Goal: Task Accomplishment & Management: Manage account settings

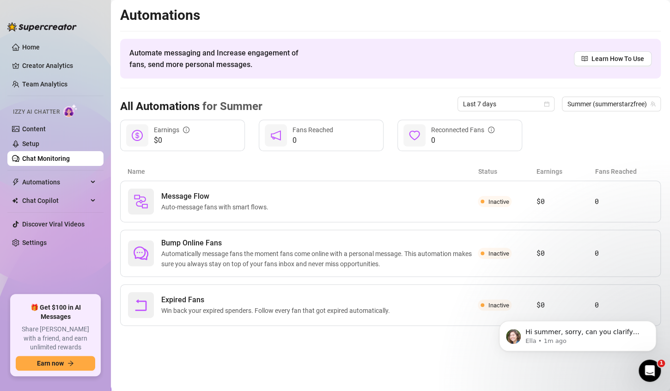
click at [44, 157] on link "Chat Monitoring" at bounding box center [46, 158] width 48 height 7
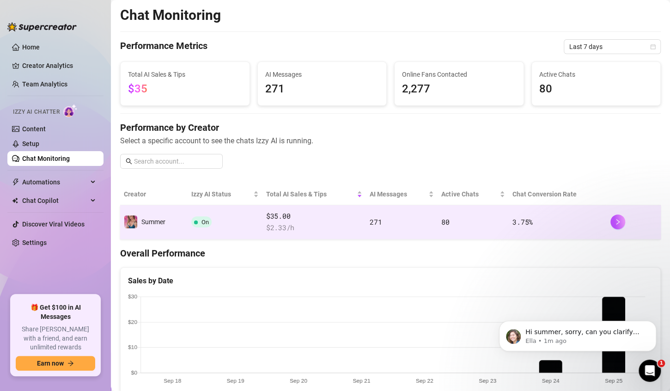
click at [227, 218] on td "On" at bounding box center [224, 222] width 75 height 34
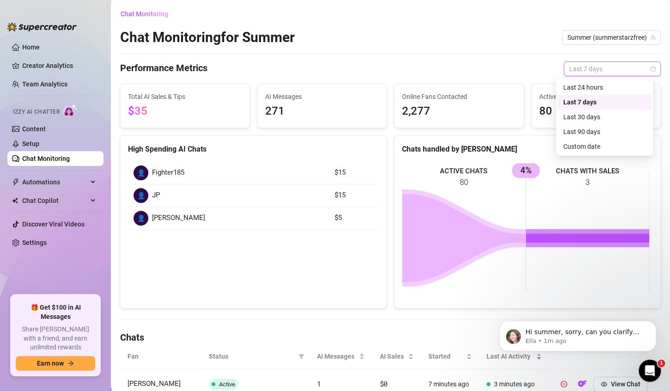
click at [589, 68] on span "Last 7 days" at bounding box center [612, 69] width 86 height 14
click at [588, 87] on div "Last 24 hours" at bounding box center [604, 87] width 82 height 10
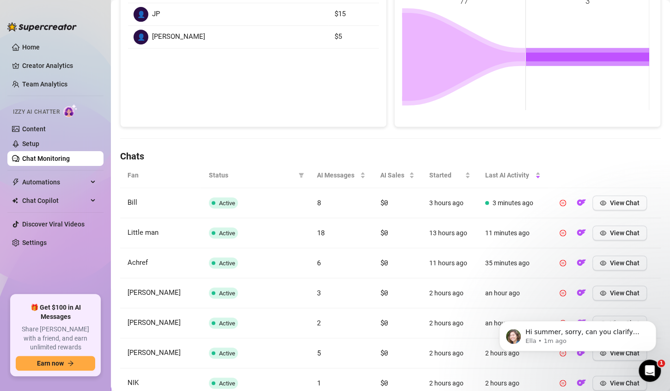
scroll to position [181, 0]
click at [601, 201] on button "View Chat" at bounding box center [619, 202] width 54 height 15
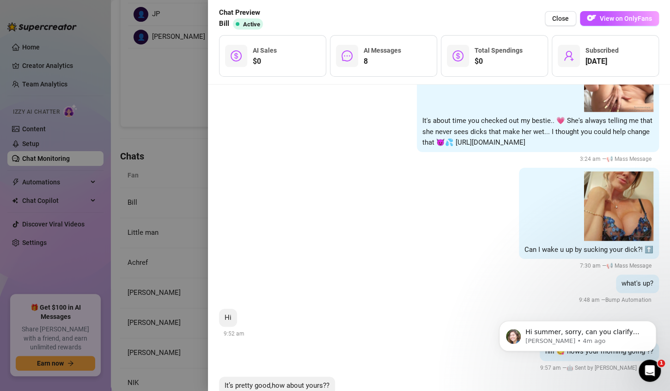
scroll to position [0, 0]
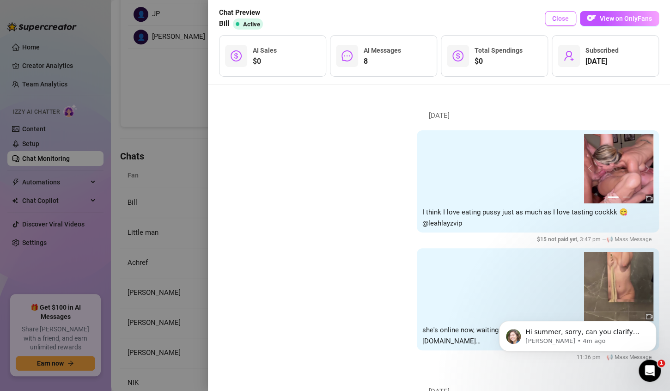
click at [562, 20] on span "Close" at bounding box center [560, 18] width 17 height 7
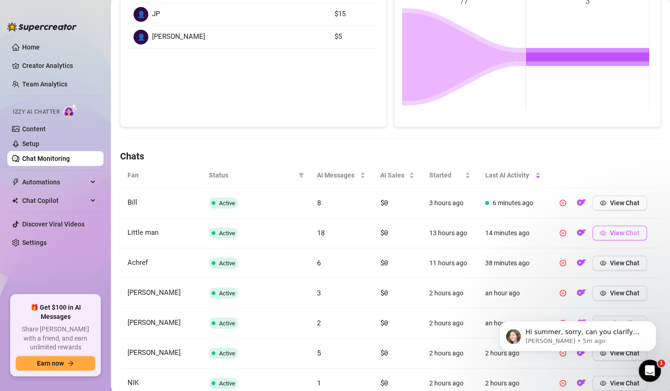
click at [618, 234] on span "View Chat" at bounding box center [625, 232] width 30 height 7
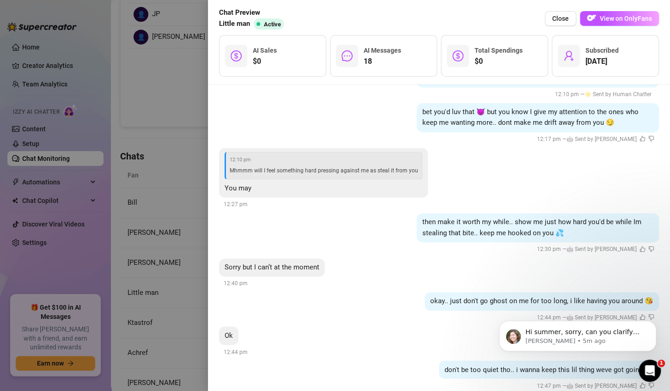
scroll to position [2280, 0]
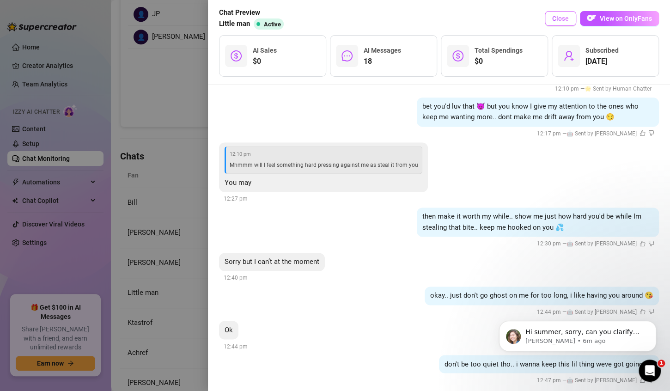
click at [557, 20] on span "Close" at bounding box center [560, 18] width 17 height 7
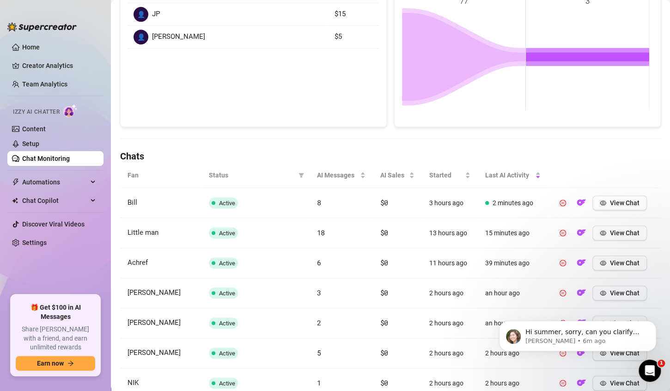
scroll to position [0, 0]
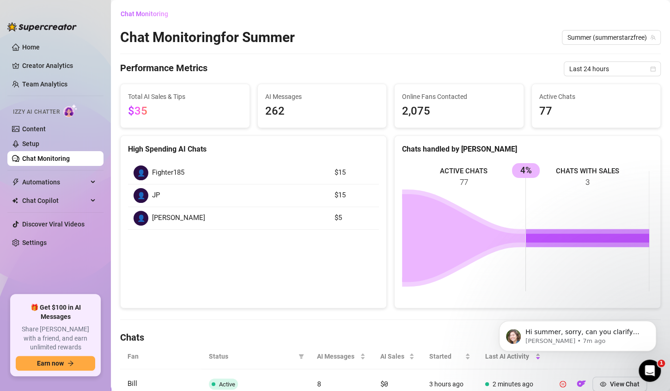
click at [51, 159] on link "Chat Monitoring" at bounding box center [46, 158] width 48 height 7
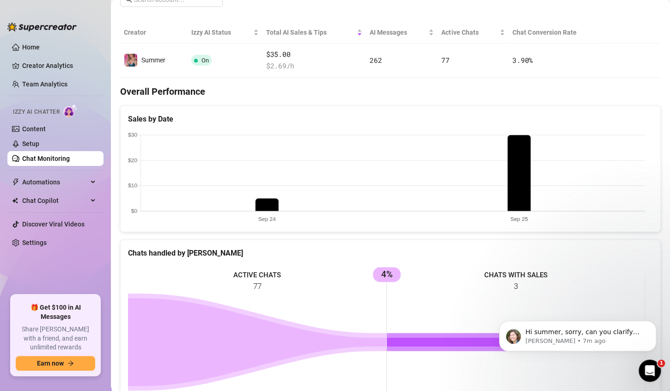
scroll to position [168, 0]
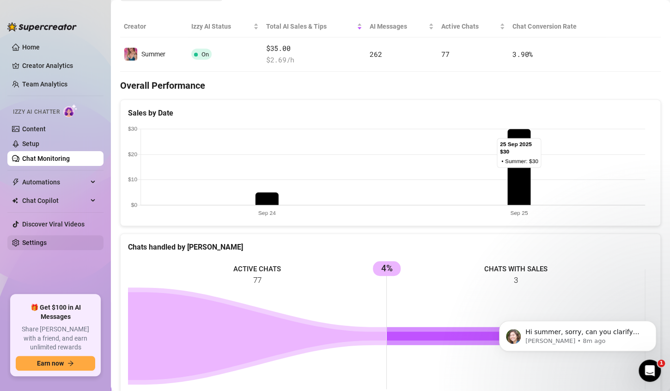
click at [42, 242] on link "Settings" at bounding box center [34, 242] width 24 height 7
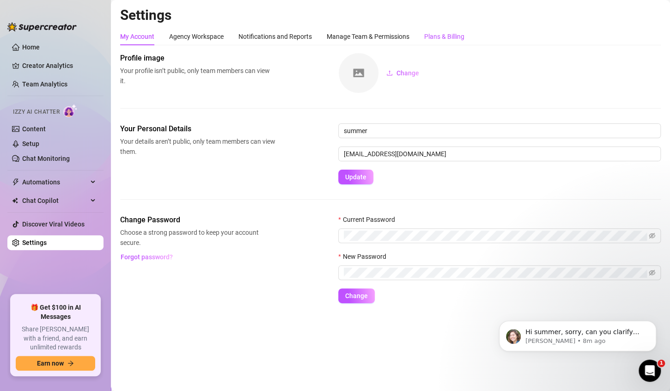
click at [443, 41] on div "Plans & Billing" at bounding box center [444, 36] width 40 height 10
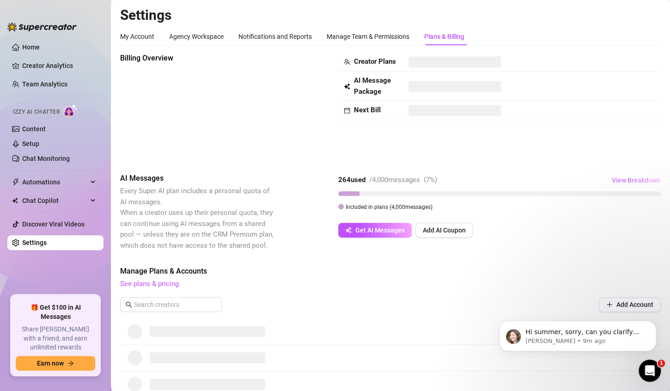
click at [620, 179] on span "View Breakdown" at bounding box center [635, 179] width 48 height 7
click at [572, 162] on div "Billing Overview Creator Plans AI Message Package Next Bill AI Messages Every S…" at bounding box center [390, 263] width 540 height 421
click at [206, 37] on div "Agency Workspace" at bounding box center [196, 36] width 54 height 10
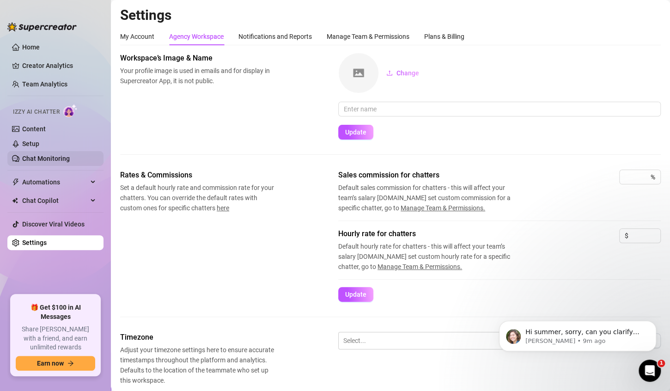
click at [42, 159] on link "Chat Monitoring" at bounding box center [46, 158] width 48 height 7
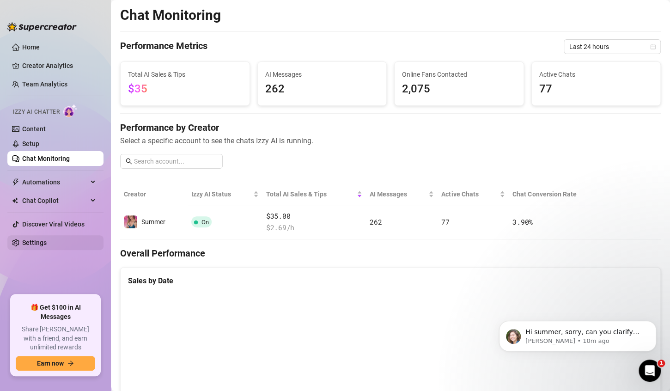
click at [36, 242] on link "Settings" at bounding box center [34, 242] width 24 height 7
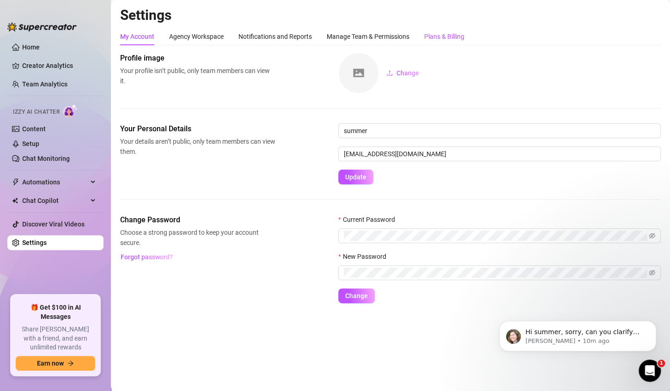
click at [450, 36] on div "Plans & Billing" at bounding box center [444, 36] width 40 height 10
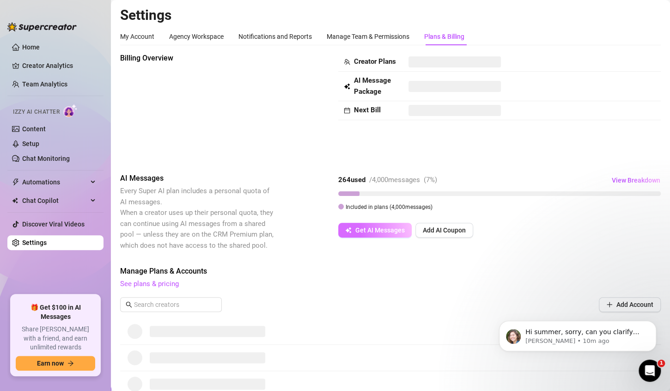
click at [378, 227] on span "Get AI Messages" at bounding box center [379, 229] width 49 height 7
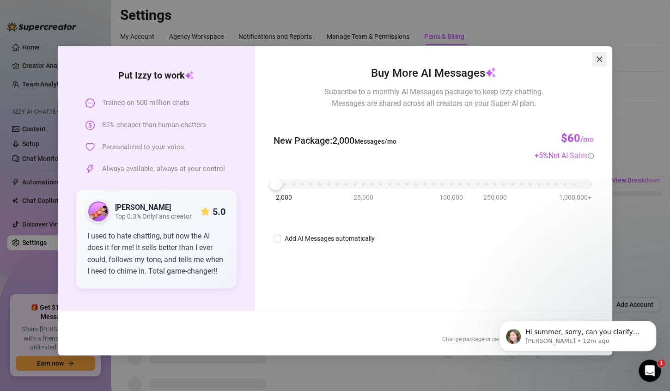
click at [599, 57] on icon "close" at bounding box center [598, 58] width 7 height 7
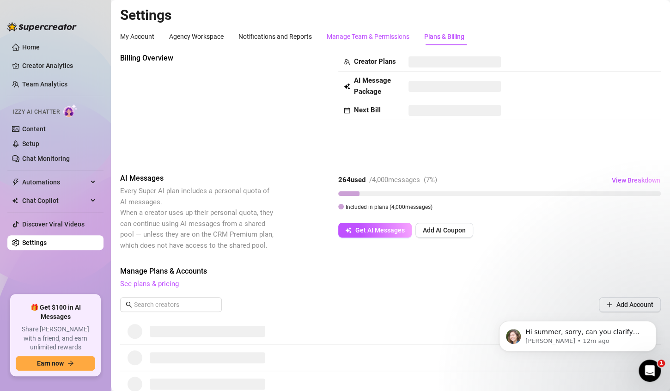
click at [374, 36] on div "Manage Team & Permissions" at bounding box center [367, 36] width 83 height 10
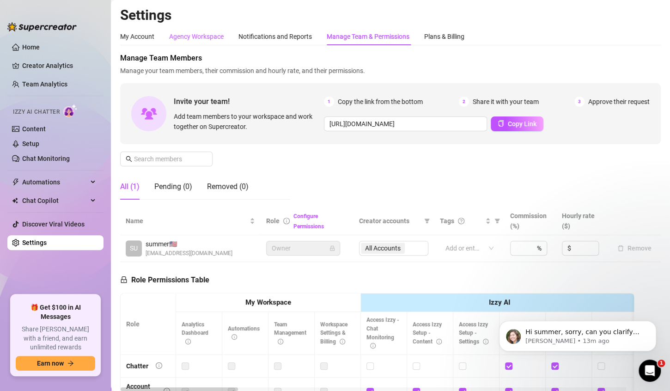
click at [181, 36] on div "Agency Workspace" at bounding box center [196, 36] width 54 height 10
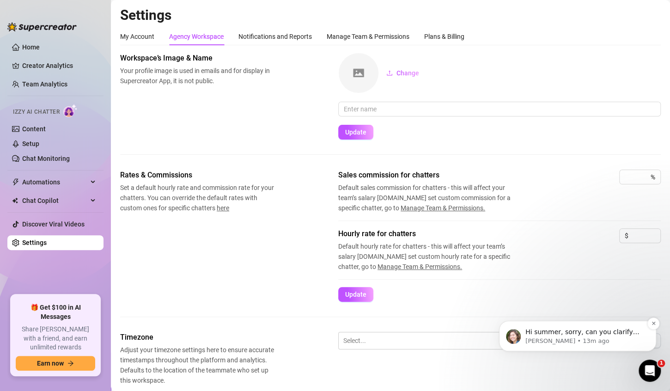
click at [541, 336] on span "Hi summer, sorry, can you clarify that for me please?" at bounding box center [582, 336] width 114 height 17
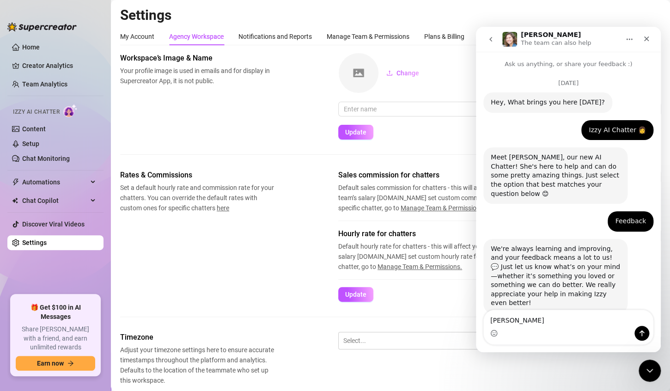
type textarea "I"
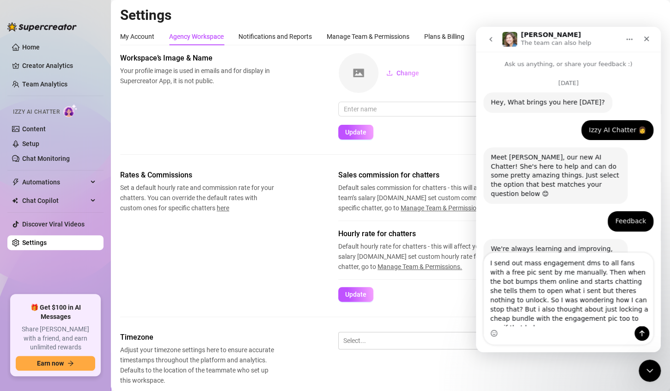
type textarea "I send out mass engagement dms to all fans with a free pic sent by me manually.…"
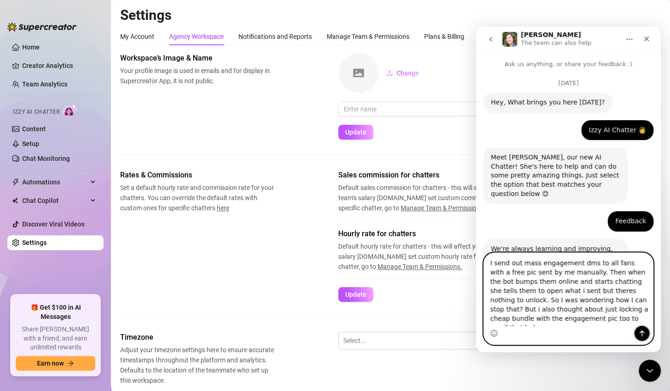
drag, startPoint x: 643, startPoint y: 331, endPoint x: 484, endPoint y: 296, distance: 163.0
click at [643, 331] on icon "Send a message…" at bounding box center [641, 332] width 7 height 7
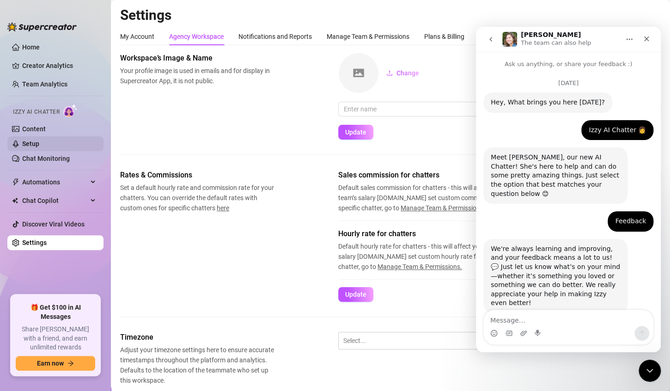
click at [31, 143] on link "Setup" at bounding box center [30, 143] width 17 height 7
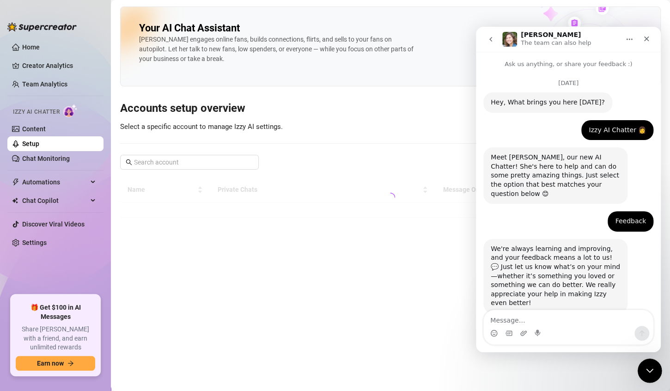
drag, startPoint x: 648, startPoint y: 368, endPoint x: 800, endPoint y: 676, distance: 343.9
click at [648, 367] on icon "Close Intercom Messenger" at bounding box center [647, 368] width 11 height 11
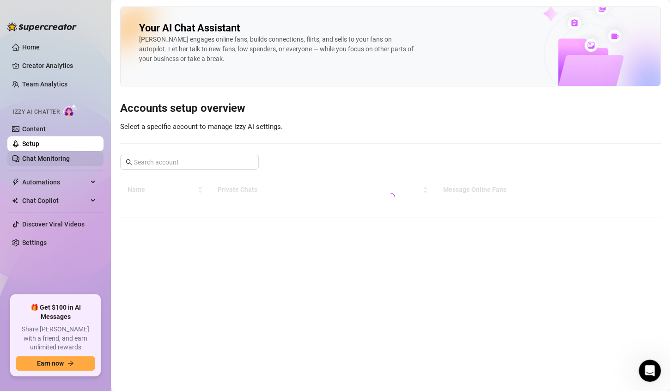
click at [46, 157] on link "Chat Monitoring" at bounding box center [46, 158] width 48 height 7
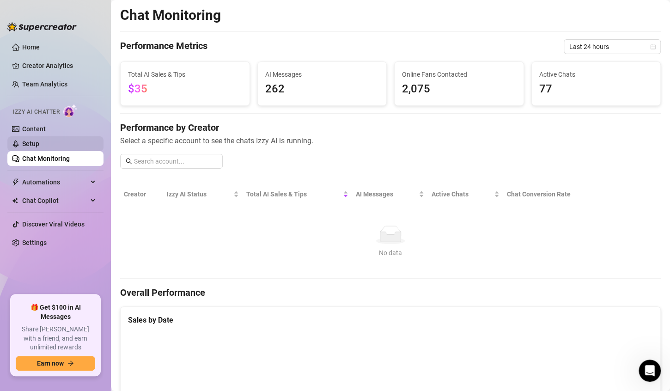
click at [25, 142] on link "Setup" at bounding box center [30, 143] width 17 height 7
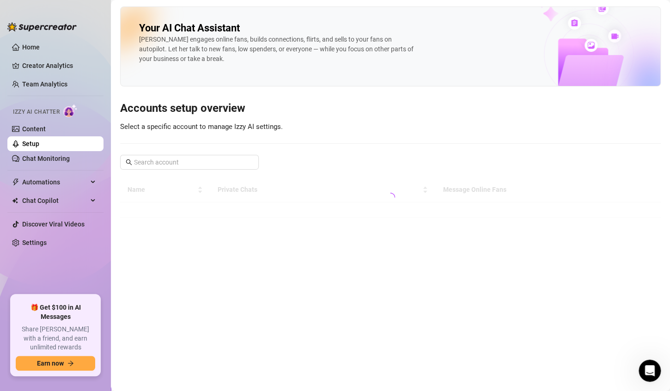
click at [39, 141] on link "Setup" at bounding box center [30, 143] width 17 height 7
click at [40, 25] on img at bounding box center [41, 26] width 69 height 9
click at [29, 46] on link "Home" at bounding box center [31, 46] width 18 height 7
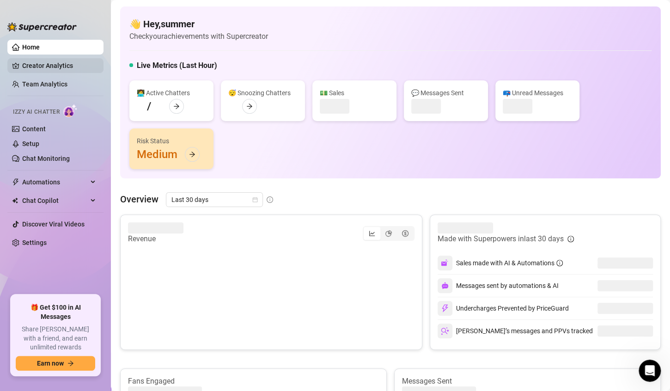
click at [48, 67] on link "Creator Analytics" at bounding box center [59, 65] width 74 height 15
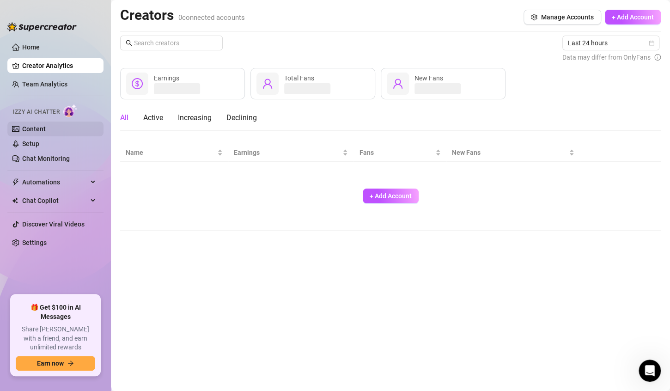
click at [36, 129] on link "Content" at bounding box center [34, 128] width 24 height 7
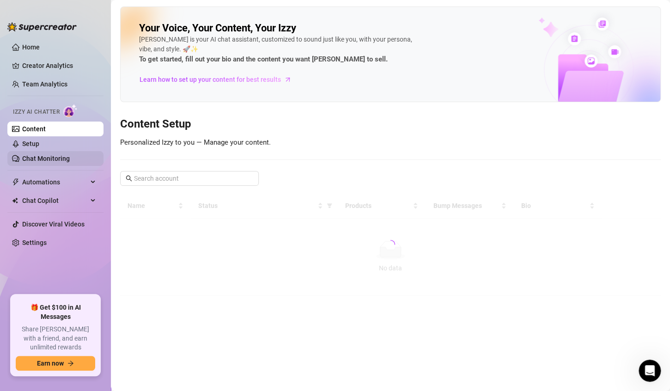
click at [63, 159] on link "Chat Monitoring" at bounding box center [46, 158] width 48 height 7
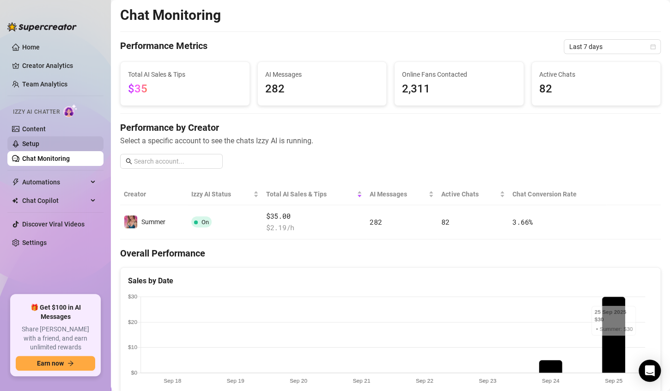
click at [31, 142] on link "Setup" at bounding box center [30, 143] width 17 height 7
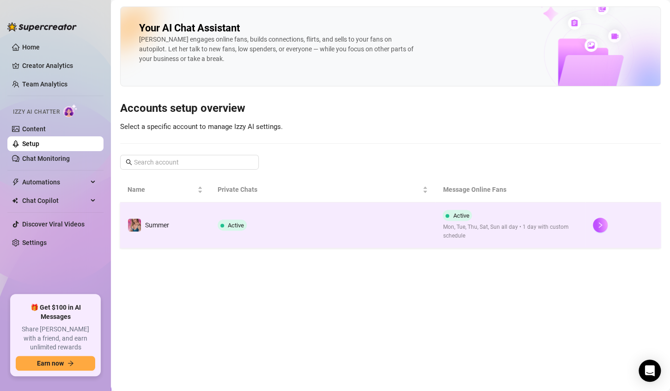
click at [289, 225] on td "Active" at bounding box center [322, 225] width 225 height 46
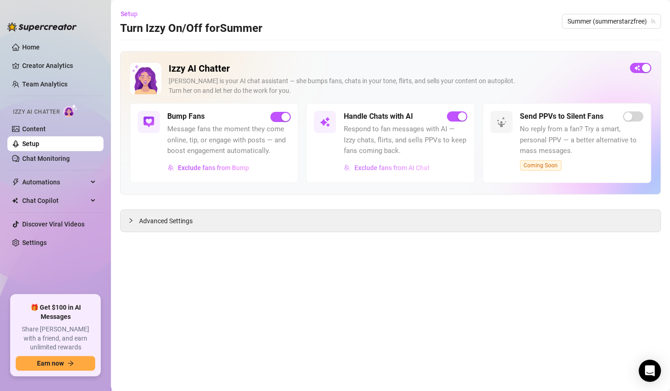
click at [392, 168] on span "Exclude fans from AI Chat" at bounding box center [391, 167] width 75 height 7
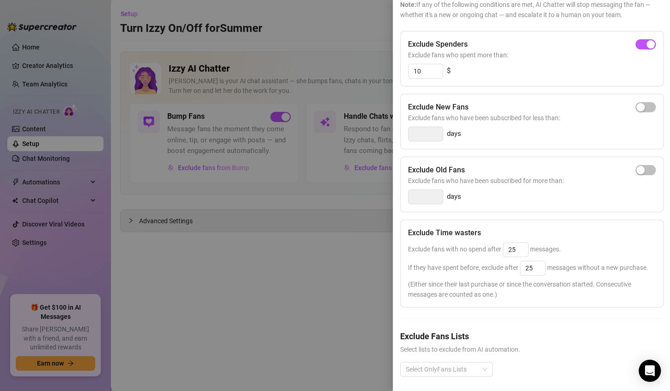
scroll to position [79, 0]
click at [514, 249] on input "25" at bounding box center [515, 250] width 25 height 14
type input "2"
type input "30"
click at [531, 269] on input "25" at bounding box center [532, 269] width 25 height 14
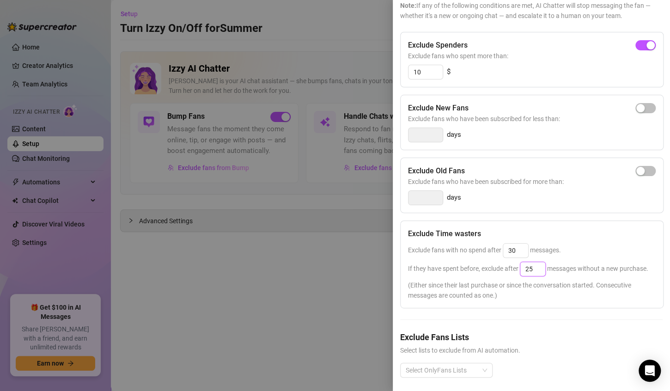
type input "2"
type input "50"
click at [537, 300] on span "(Either since their last purchase or since the conversation started. Consecutiv…" at bounding box center [532, 290] width 248 height 20
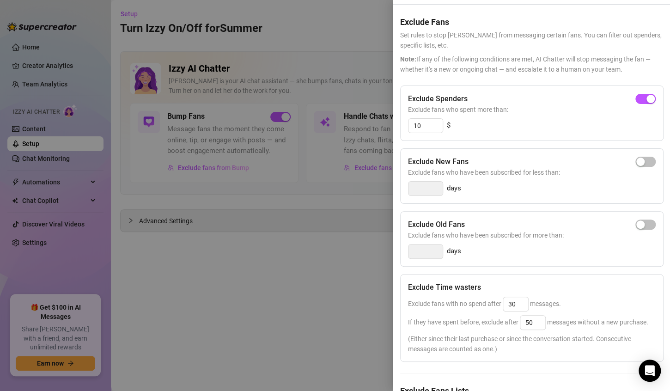
scroll to position [0, 0]
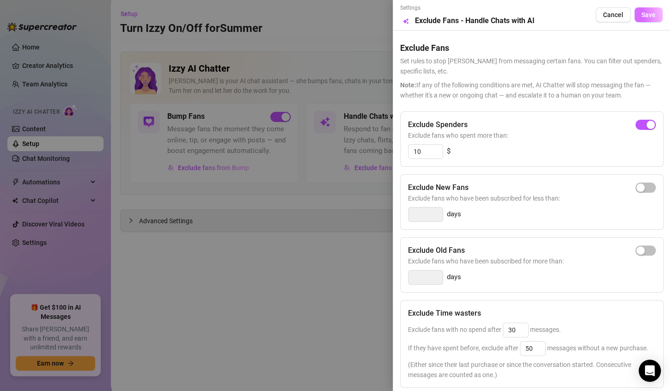
click at [641, 15] on span "Save" at bounding box center [648, 14] width 14 height 7
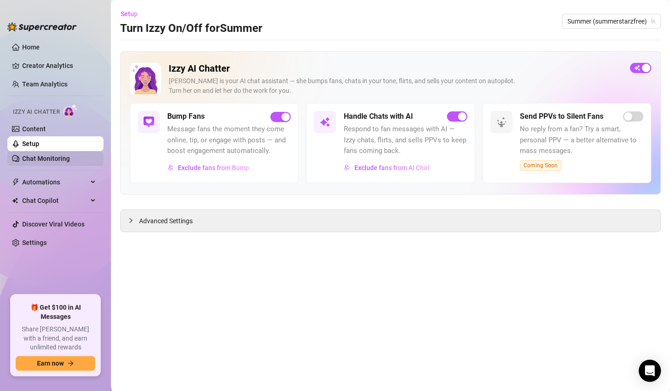
click at [38, 160] on link "Chat Monitoring" at bounding box center [46, 158] width 48 height 7
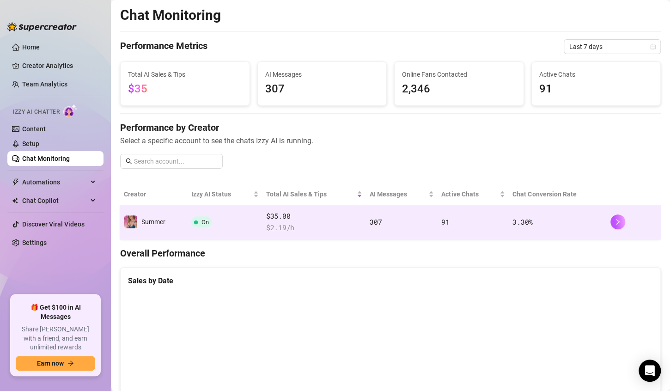
click at [420, 226] on td "307" at bounding box center [402, 222] width 72 height 34
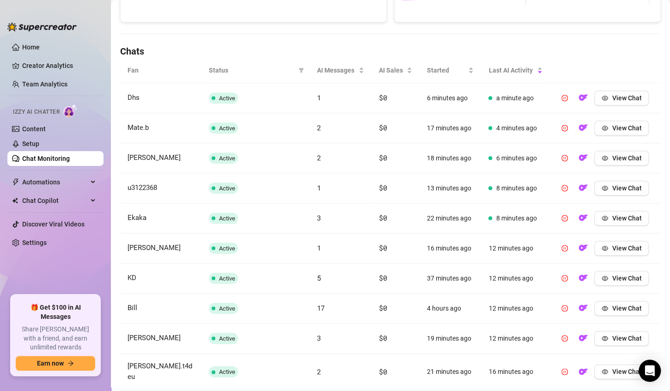
scroll to position [297, 0]
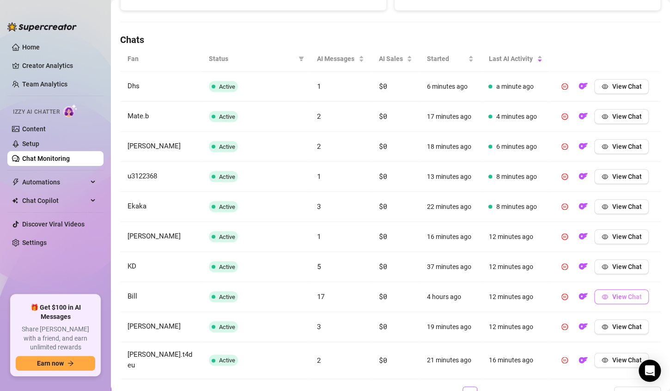
click at [611, 297] on span "View Chat" at bounding box center [626, 296] width 30 height 7
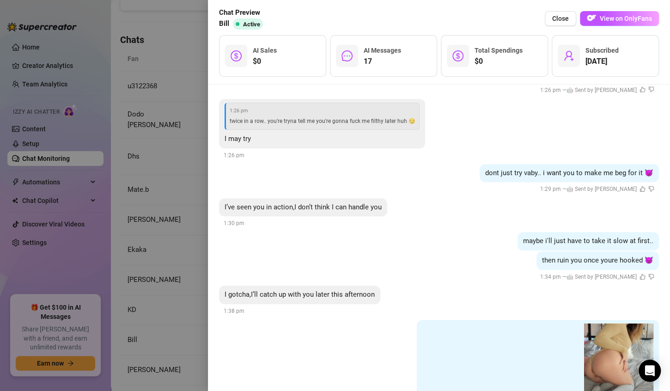
scroll to position [3578, 0]
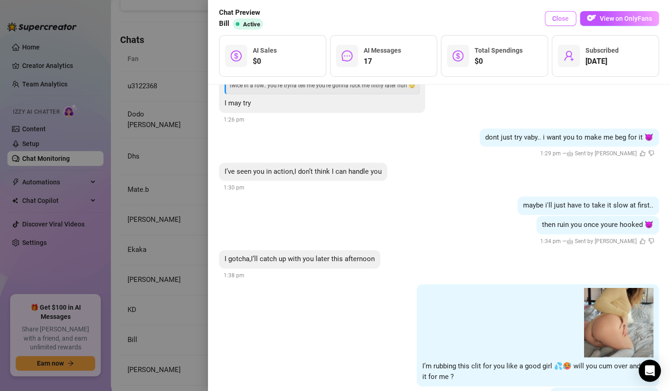
click at [563, 17] on span "Close" at bounding box center [560, 18] width 17 height 7
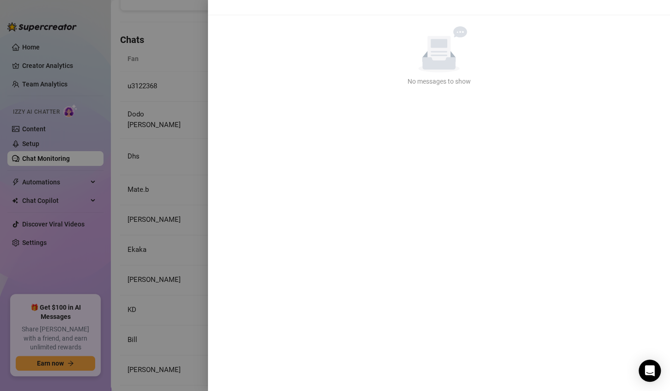
scroll to position [0, 0]
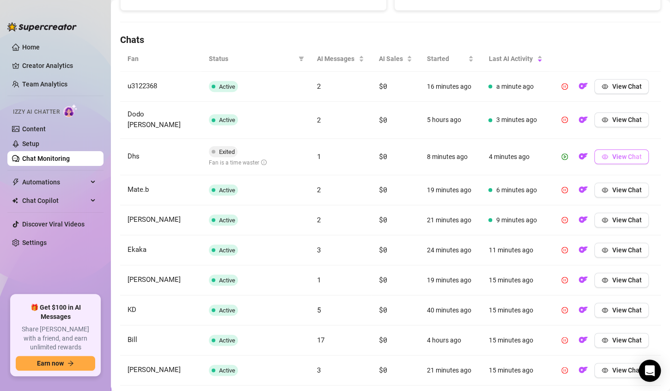
click at [615, 153] on span "View Chat" at bounding box center [626, 156] width 30 height 7
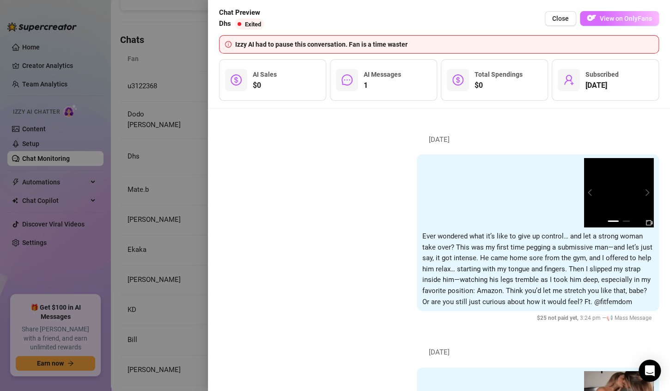
click at [635, 17] on span "View on OnlyFans" at bounding box center [625, 18] width 52 height 7
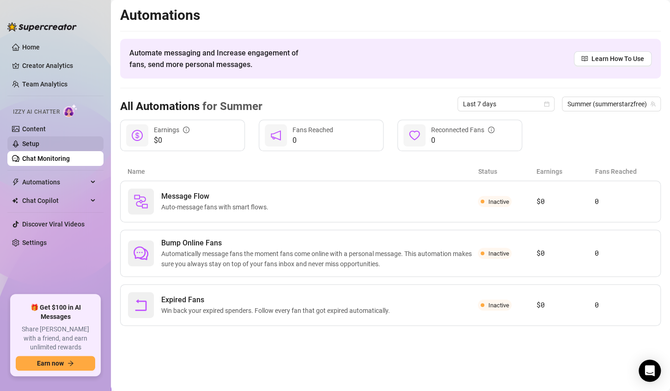
click at [32, 142] on link "Setup" at bounding box center [30, 143] width 17 height 7
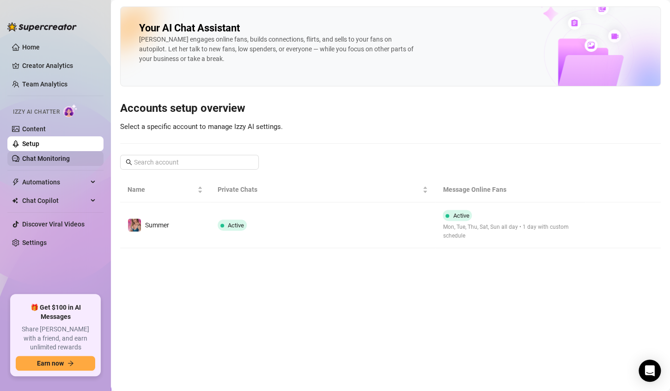
click at [37, 159] on link "Chat Monitoring" at bounding box center [46, 158] width 48 height 7
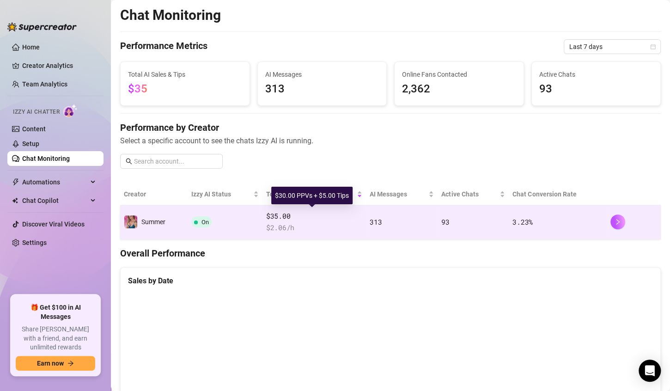
click at [357, 220] on span "$35.00" at bounding box center [314, 216] width 96 height 11
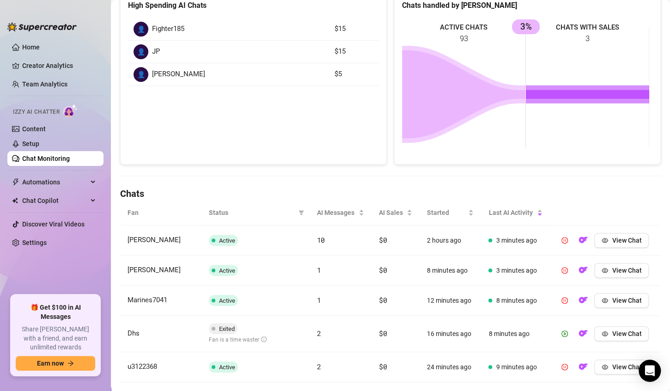
scroll to position [144, 0]
click at [622, 242] on span "View Chat" at bounding box center [626, 239] width 30 height 7
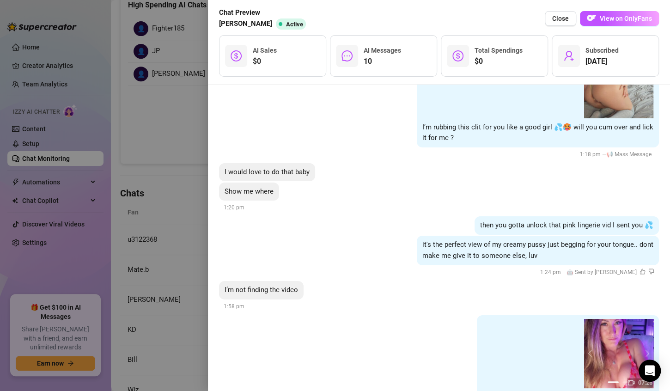
scroll to position [3277, 0]
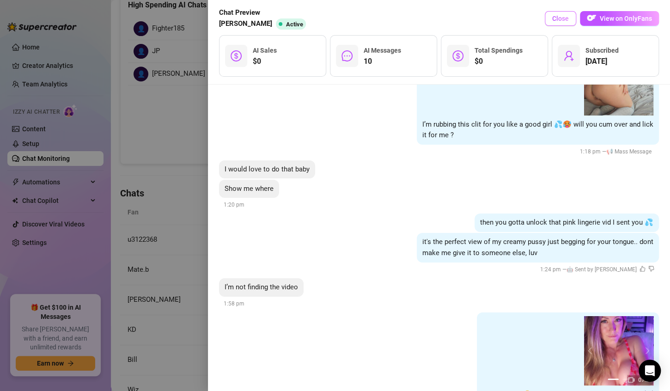
click at [561, 18] on span "Close" at bounding box center [560, 18] width 17 height 7
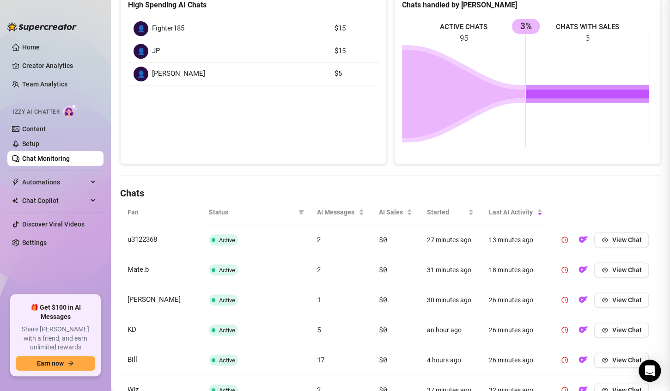
scroll to position [0, 0]
